Goal: Navigation & Orientation: Find specific page/section

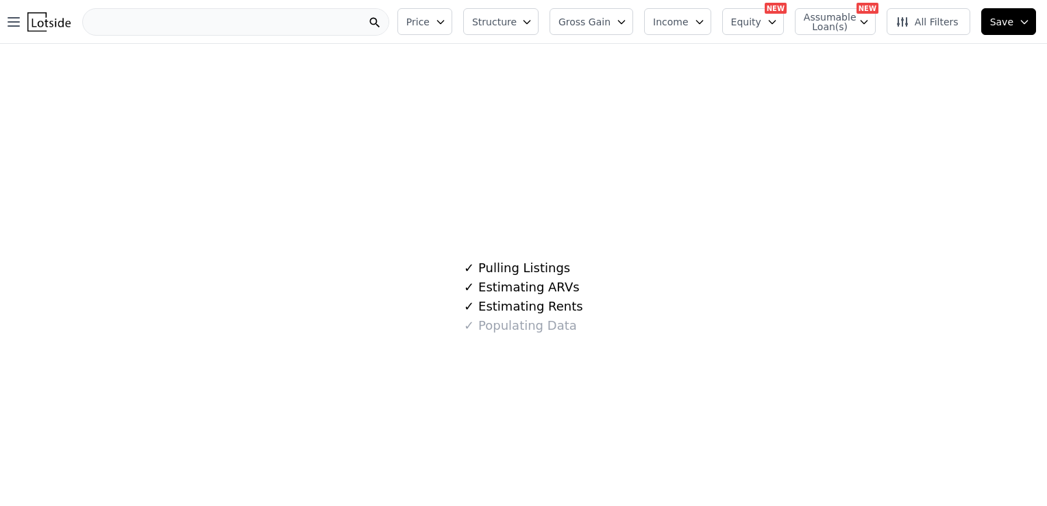
click at [320, 248] on div "✓ Pulling Listings ✓ Estimating ARVs ✓ Estimating Rents ✓ Populating Data" at bounding box center [523, 297] width 1047 height 506
click at [336, 127] on div "✓ Pulling Listings ✓ Estimating ARVs ✓ Estimating Rents ✓ Populating Data" at bounding box center [523, 297] width 1047 height 506
click at [237, 21] on div "79915 Zip Code" at bounding box center [235, 21] width 307 height 27
click at [554, 103] on div "✓ Pulling Listings ✓ Estimating ARVs ✓ Estimating Rents ✓ Populating Data" at bounding box center [523, 297] width 1047 height 506
click at [772, 130] on div "✓ Pulling Listings ✓ Estimating ARVs ✓ Estimating Rents ✓ Populating Data" at bounding box center [523, 297] width 1047 height 506
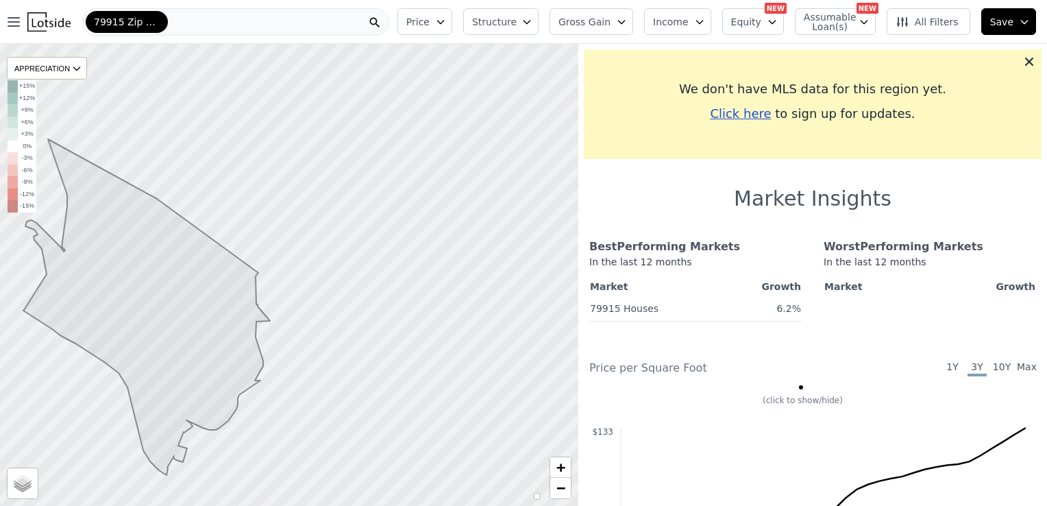
drag, startPoint x: 478, startPoint y: 347, endPoint x: 363, endPoint y: 338, distance: 114.8
click at [344, 364] on div at bounding box center [290, 274] width 694 height 554
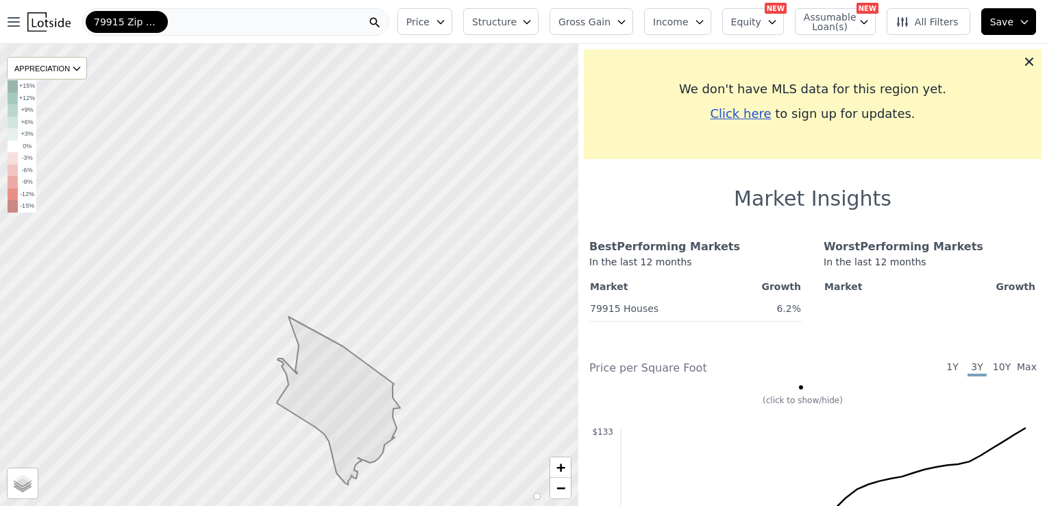
drag, startPoint x: 393, startPoint y: 273, endPoint x: 428, endPoint y: 384, distance: 115.7
click at [430, 384] on div at bounding box center [289, 276] width 694 height 554
click at [16, 21] on icon "button" at bounding box center [13, 22] width 16 height 16
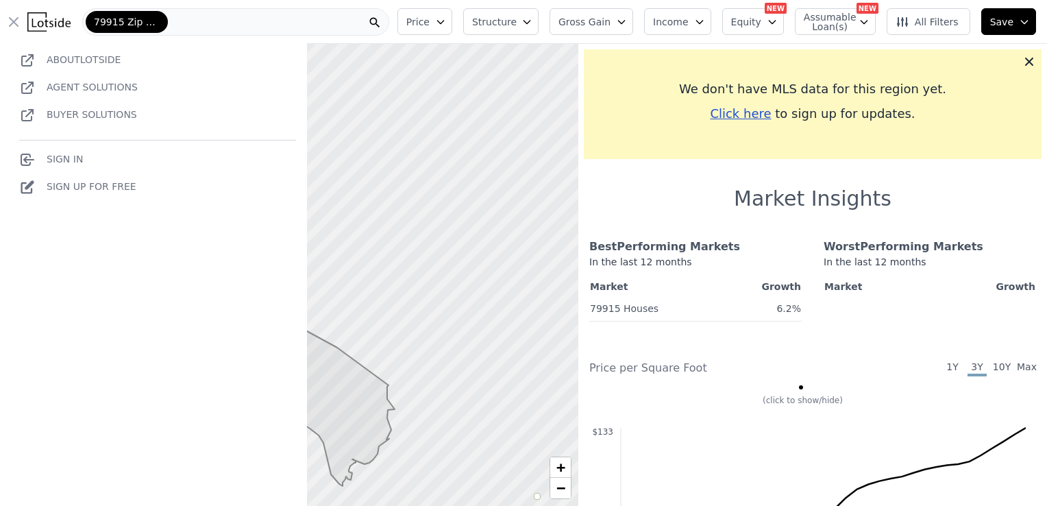
click at [77, 117] on link "Buyer Solutions" at bounding box center [78, 114] width 118 height 11
